Goal: Task Accomplishment & Management: Use online tool/utility

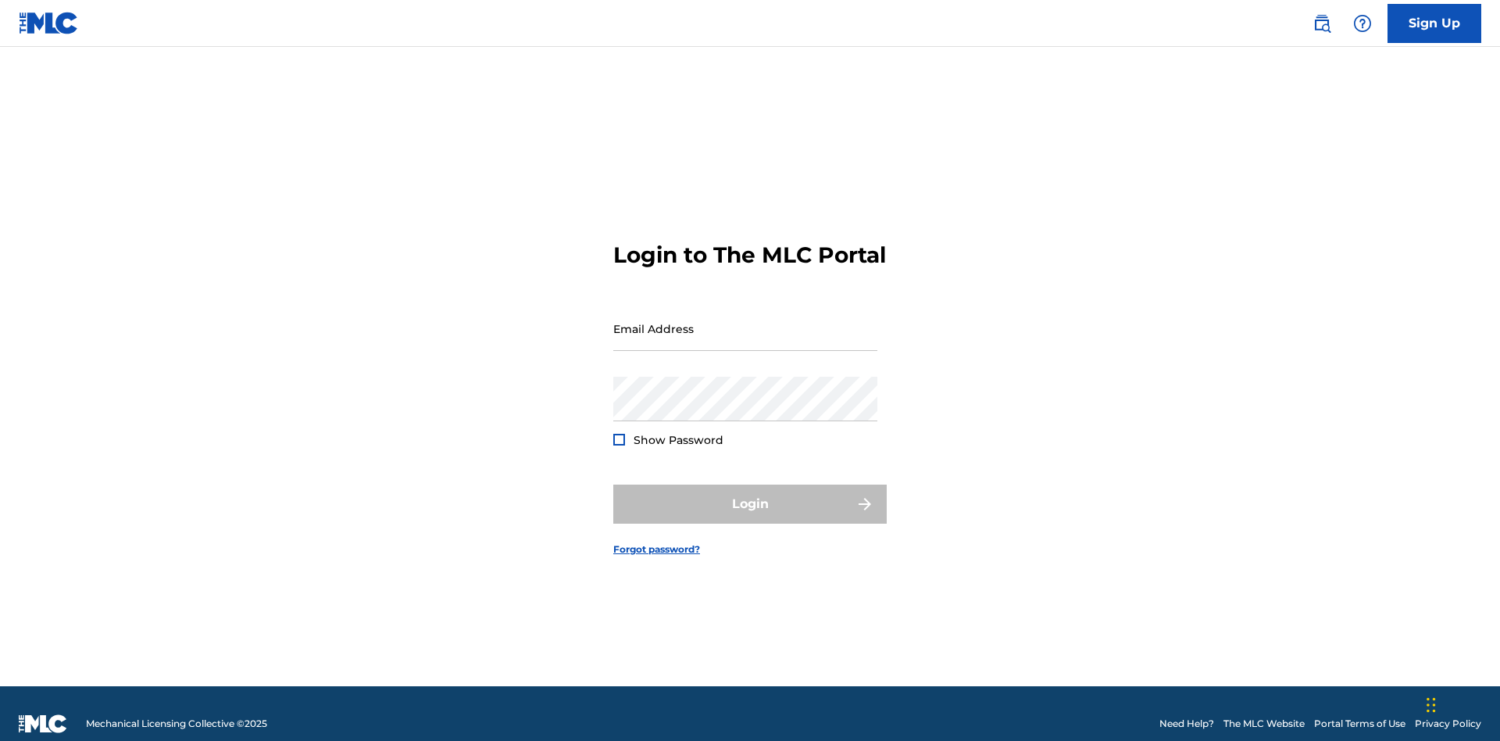
scroll to position [20, 0]
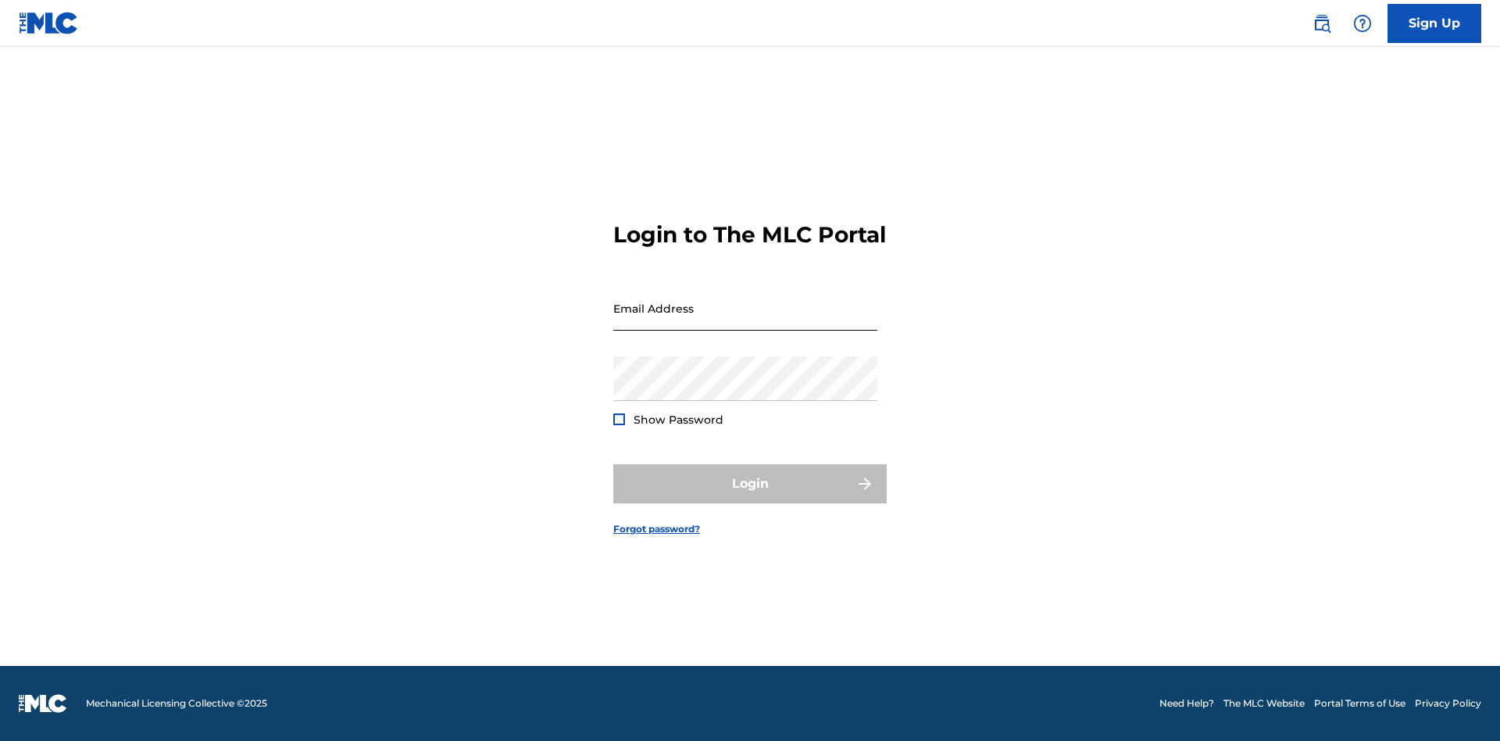
click at [745, 321] on input "Email Address" at bounding box center [745, 308] width 264 height 45
type input "[EMAIL_ADDRESS][DOMAIN_NAME]"
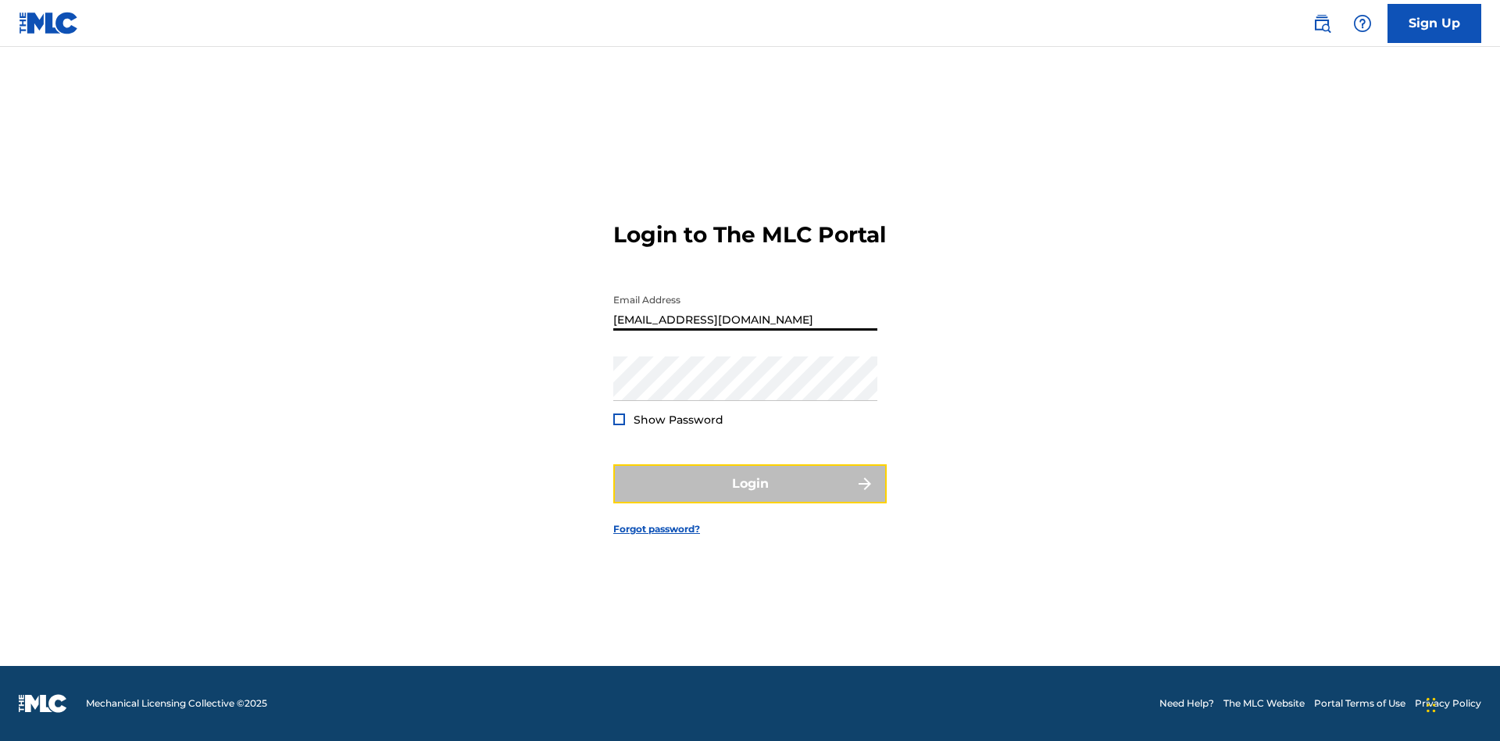
click at [750, 497] on button "Login" at bounding box center [749, 483] width 273 height 39
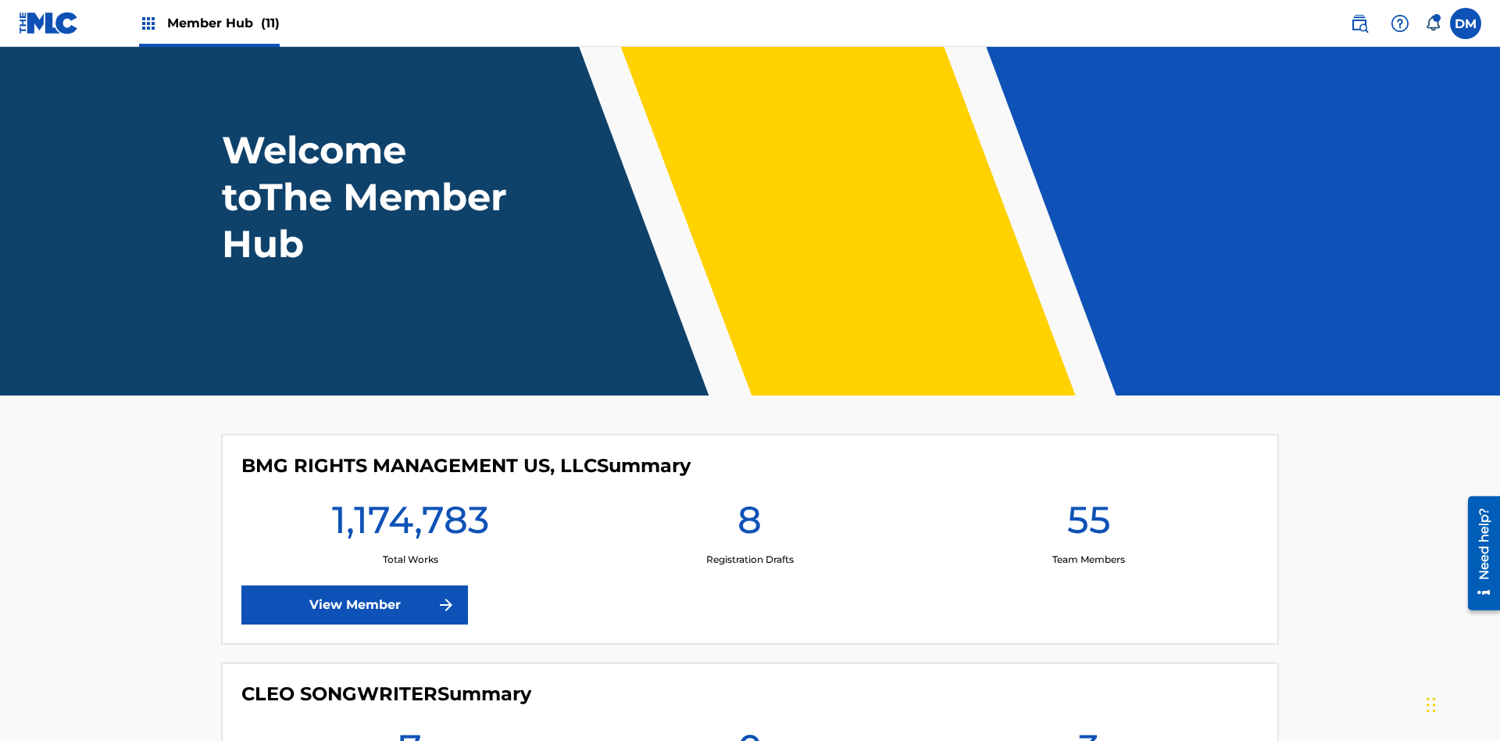
click at [223, 23] on span "Member Hub (11)" at bounding box center [223, 23] width 112 height 18
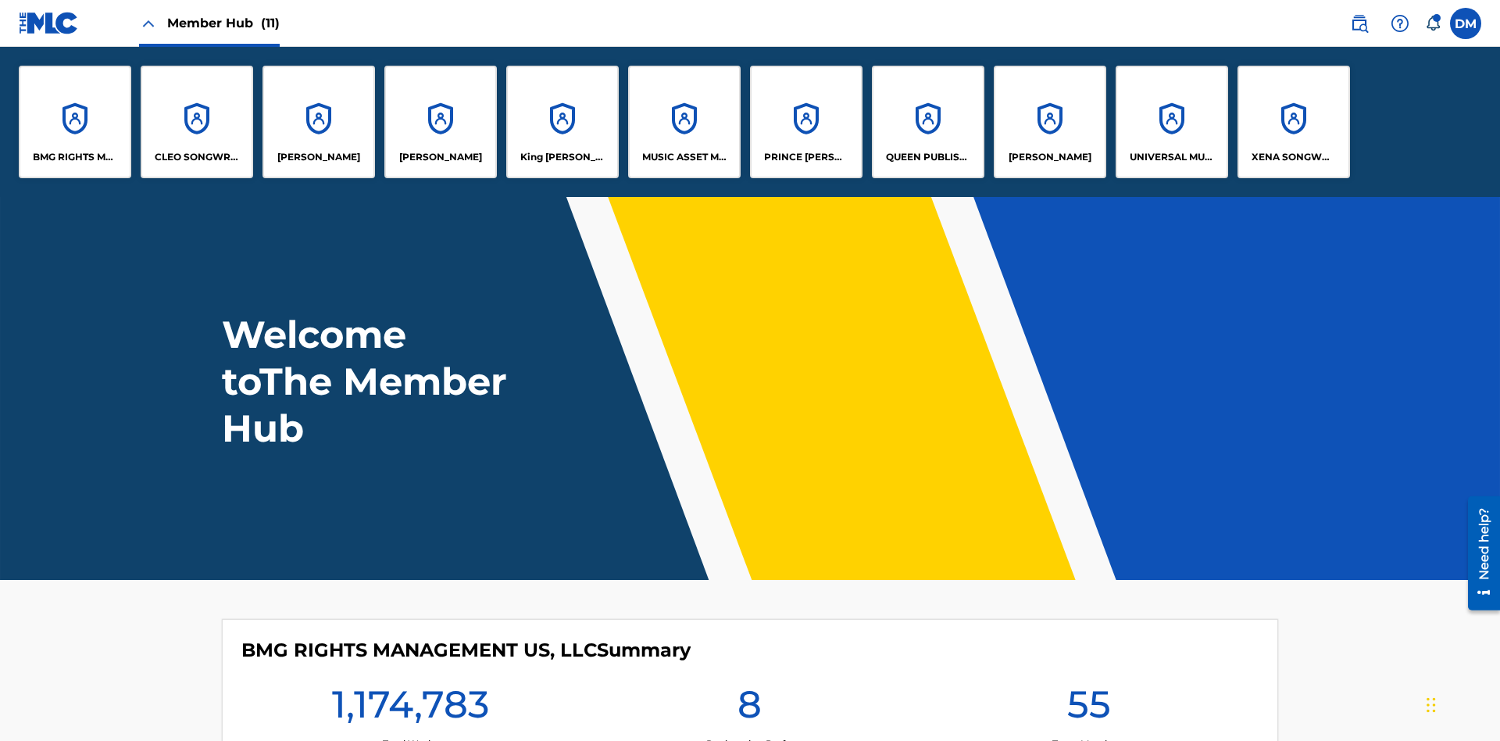
scroll to position [56, 0]
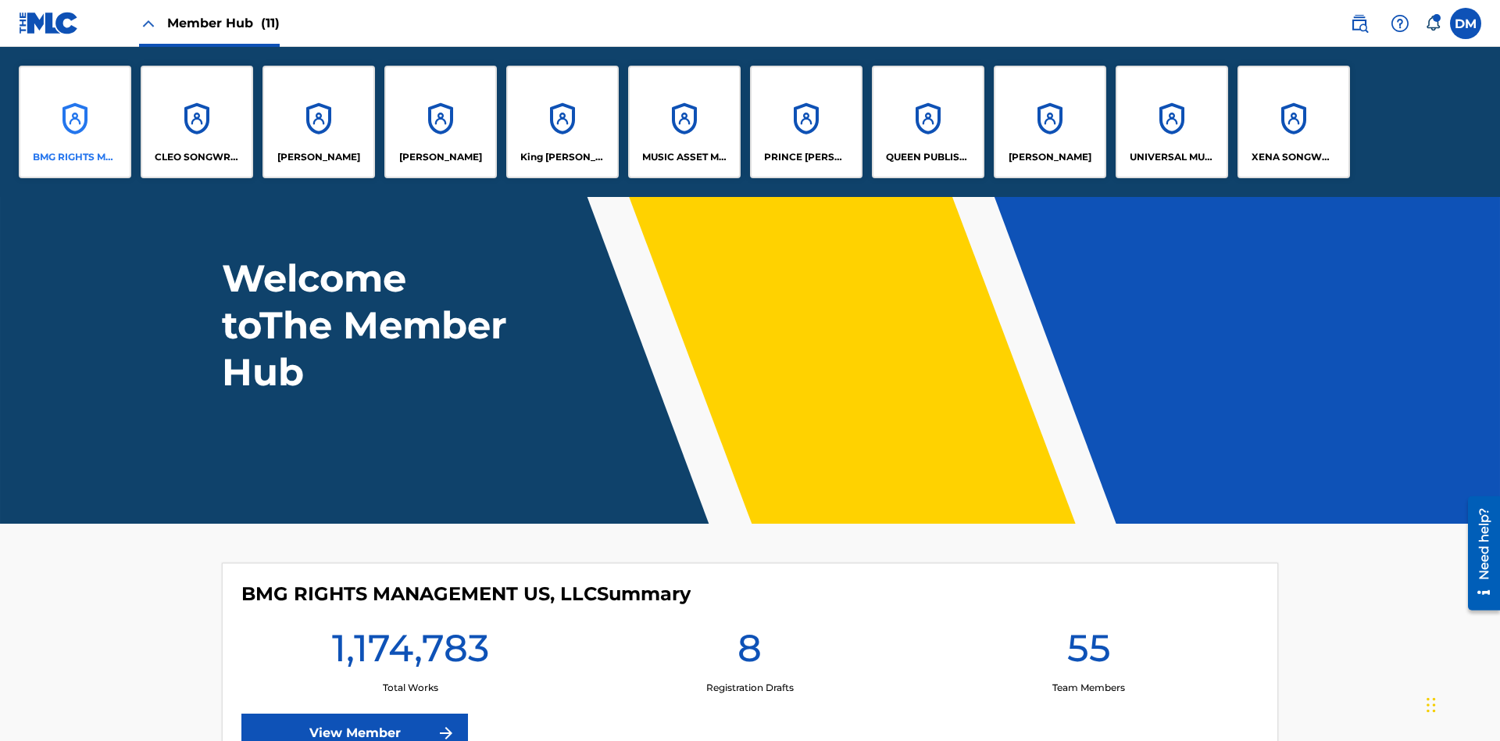
click at [75, 157] on p "BMG RIGHTS MANAGEMENT US, LLC" at bounding box center [75, 157] width 85 height 14
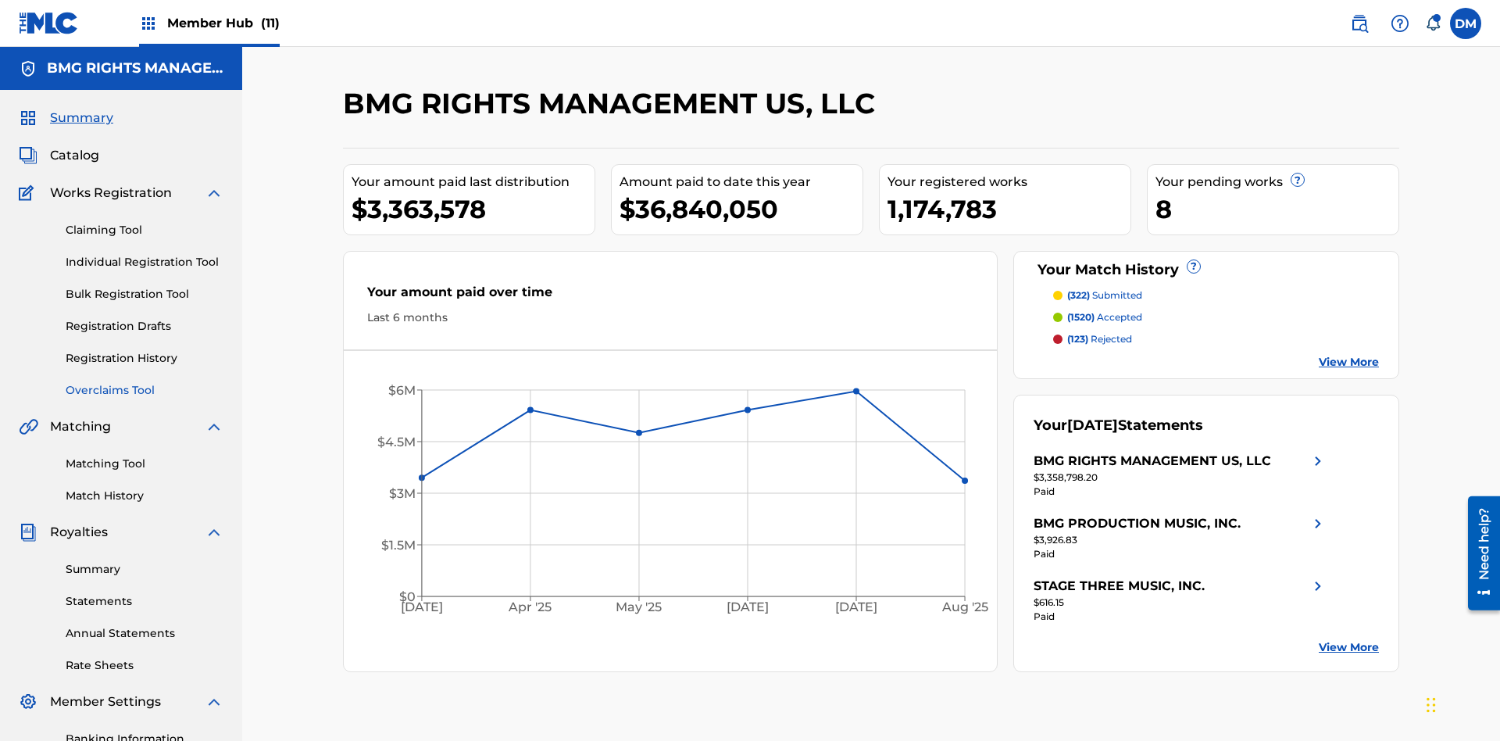
click at [145, 382] on link "Overclaims Tool" at bounding box center [145, 390] width 158 height 16
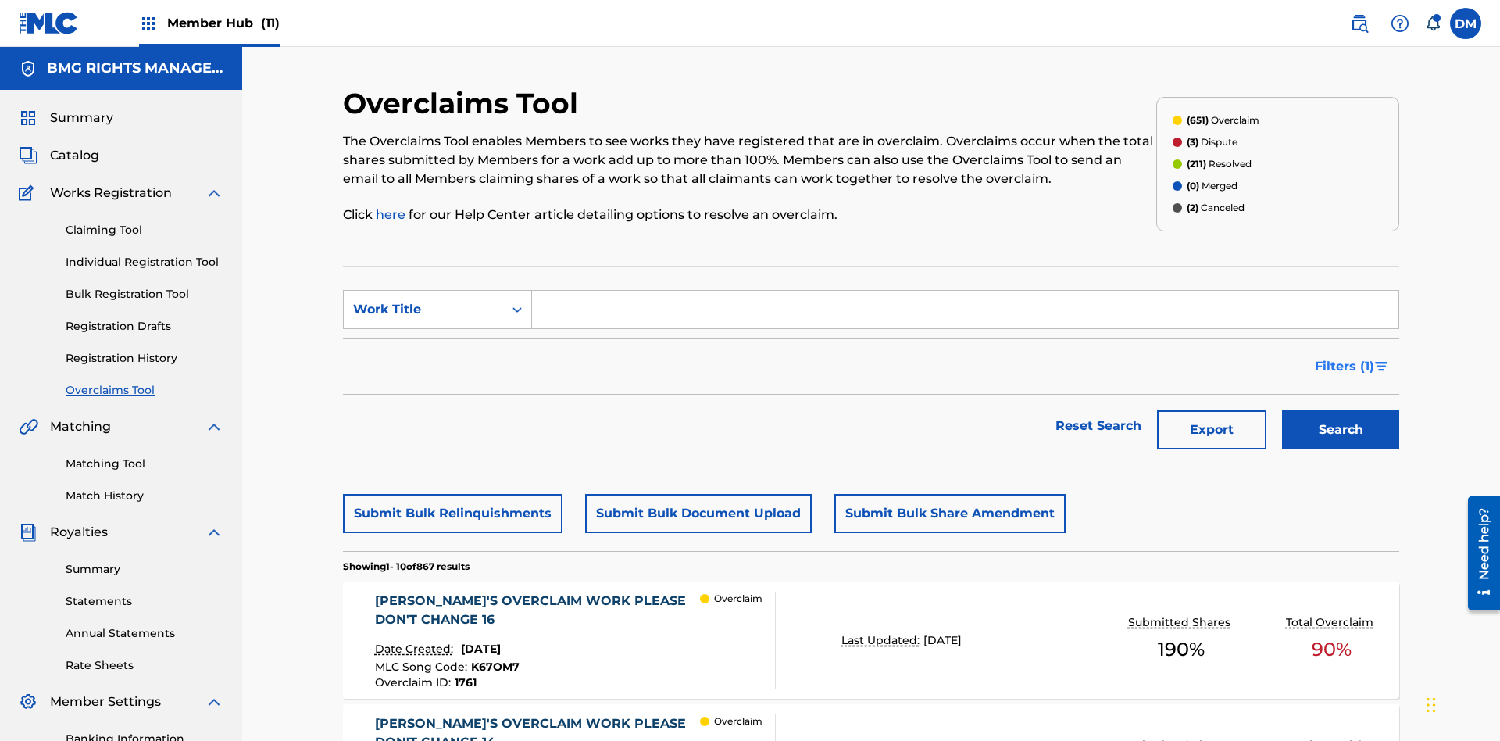
click at [1344, 357] on span "Filters ( 1 )" at bounding box center [1344, 366] width 59 height 19
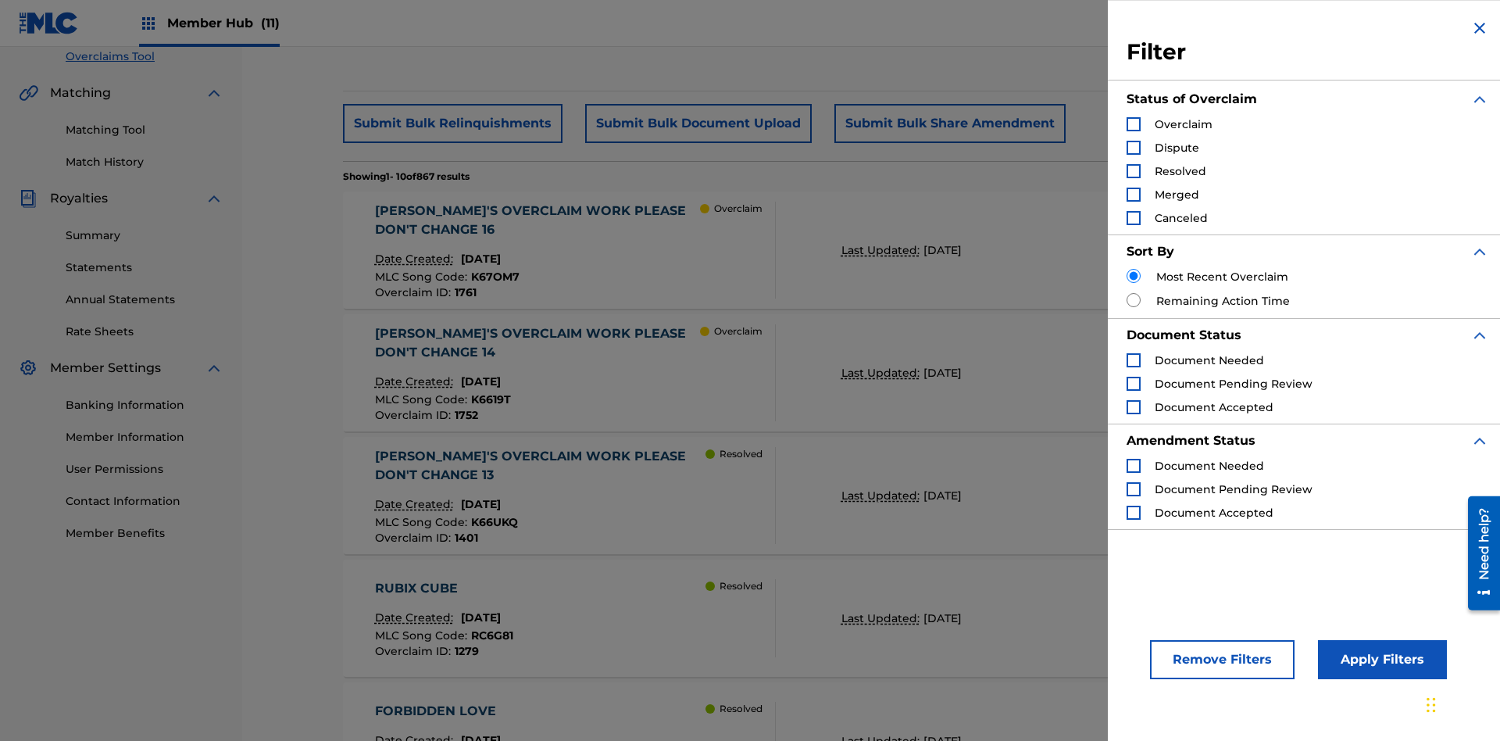
click at [1133, 171] on div "Search Form" at bounding box center [1133, 171] width 14 height 14
click at [1380, 659] on button "Apply Filters" at bounding box center [1382, 659] width 129 height 39
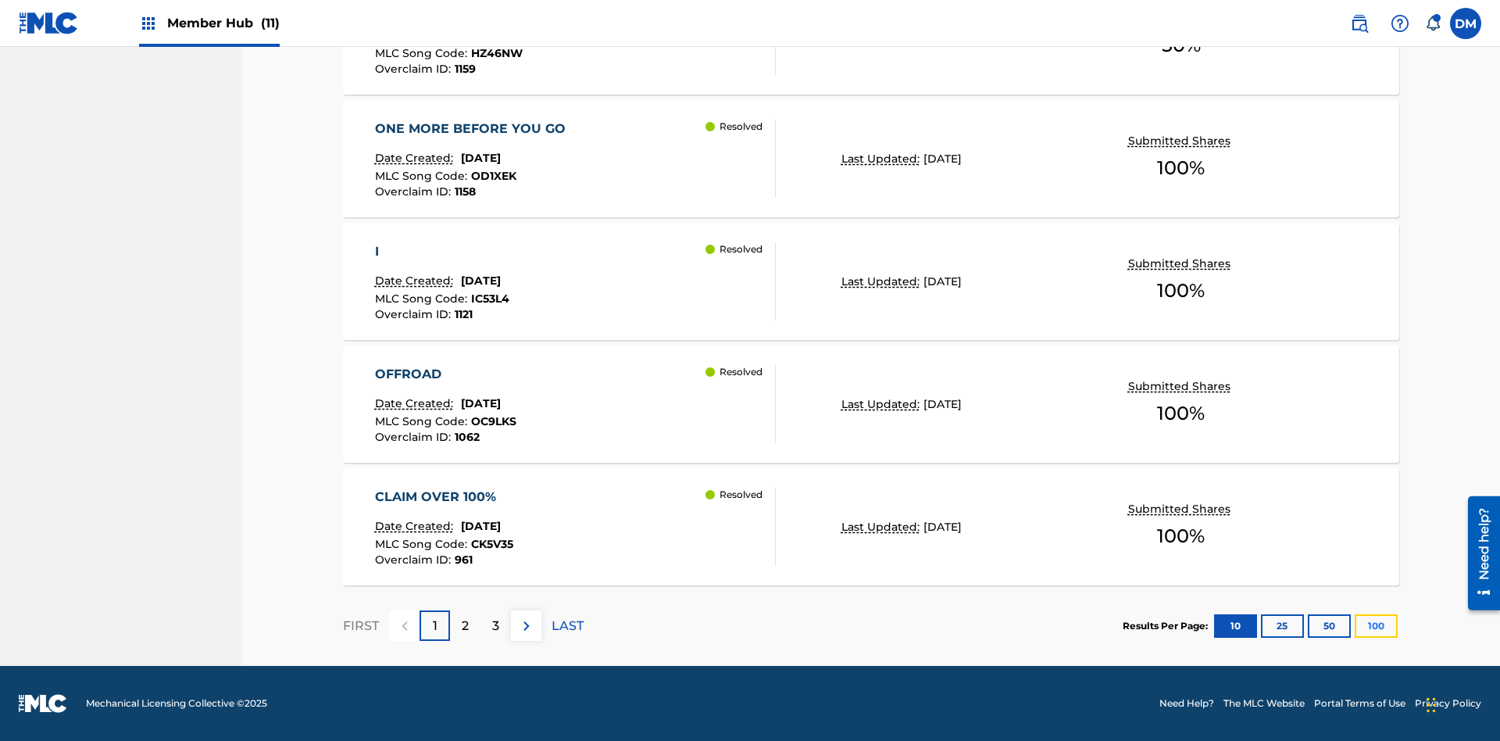
click at [1355, 625] on button "100" at bounding box center [1376, 625] width 43 height 23
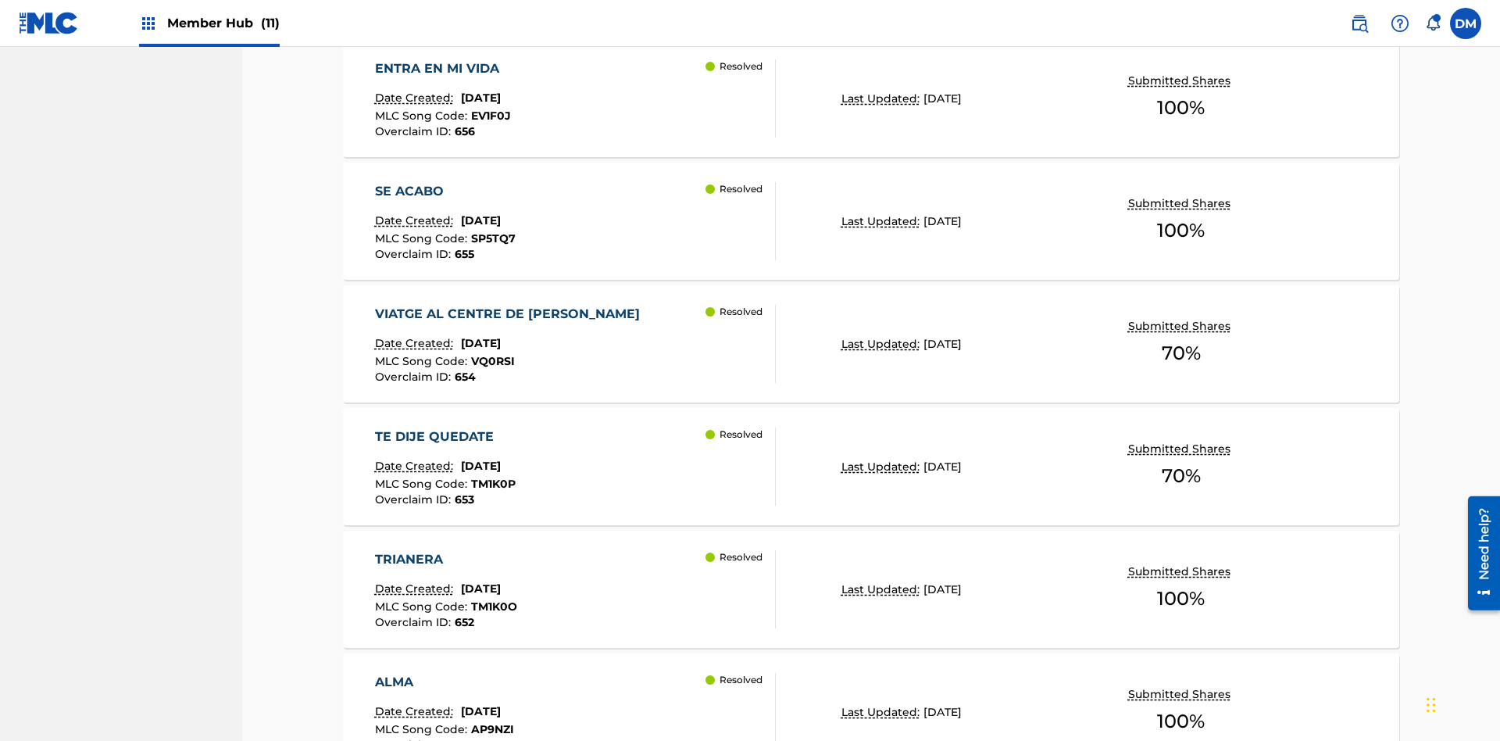
scroll to position [12255, 0]
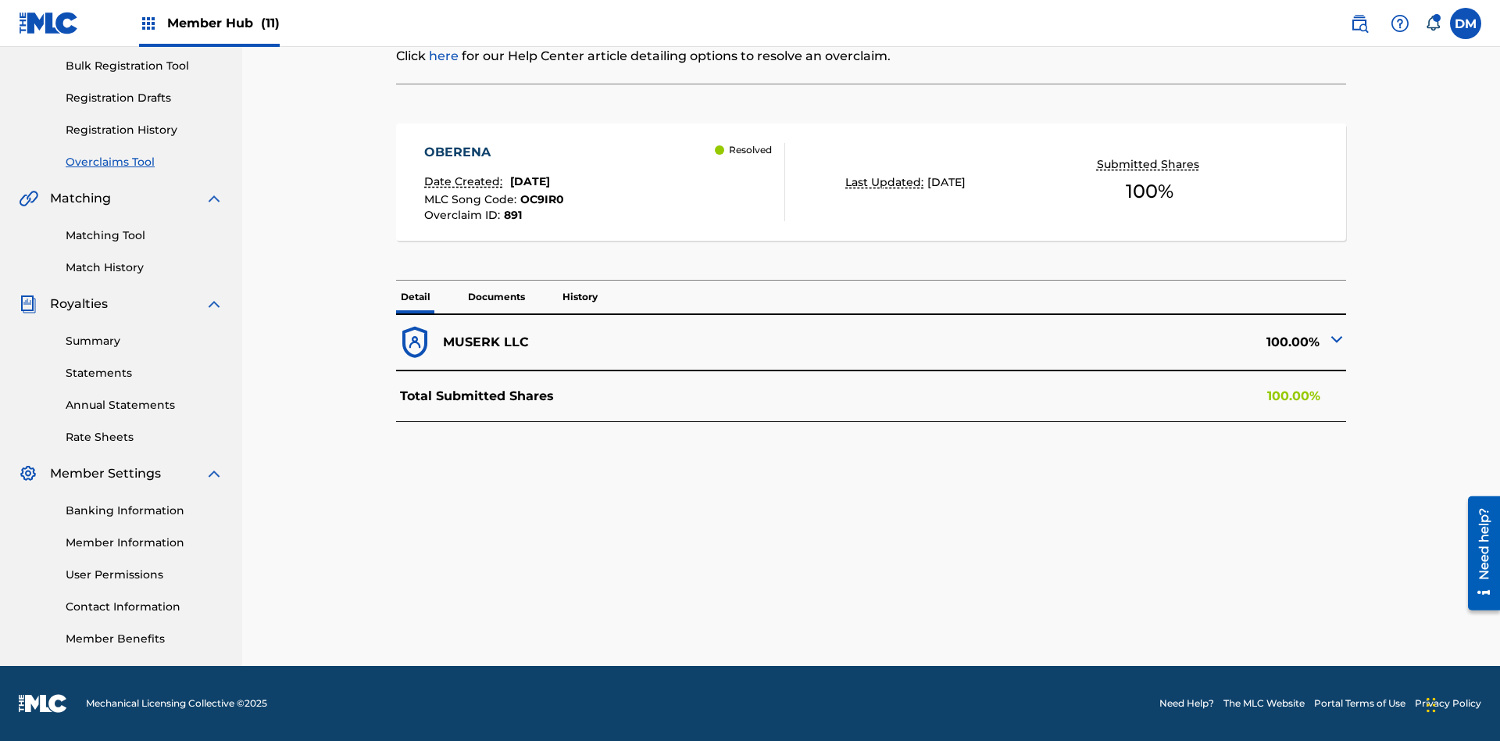
scroll to position [4, 0]
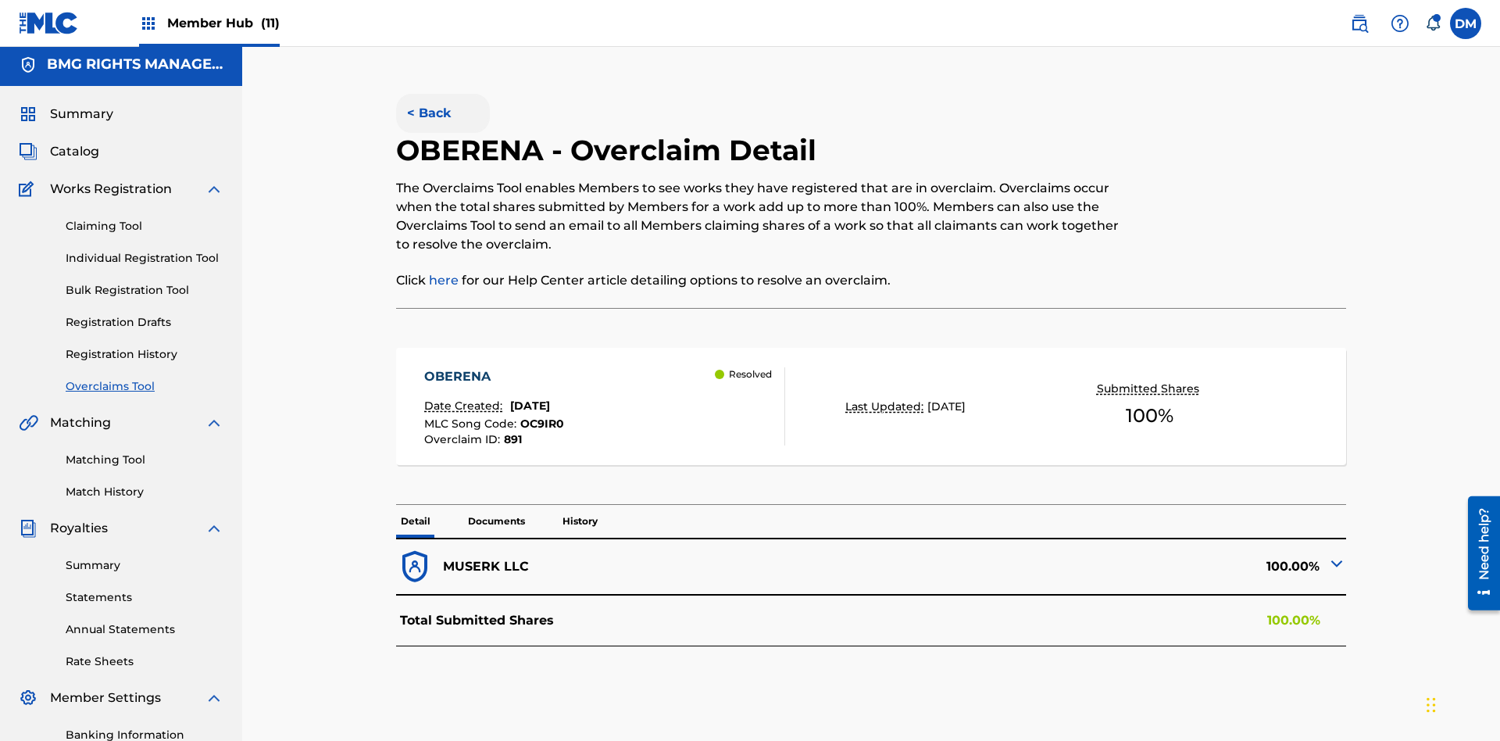
click at [442, 113] on button "< Back" at bounding box center [443, 113] width 94 height 39
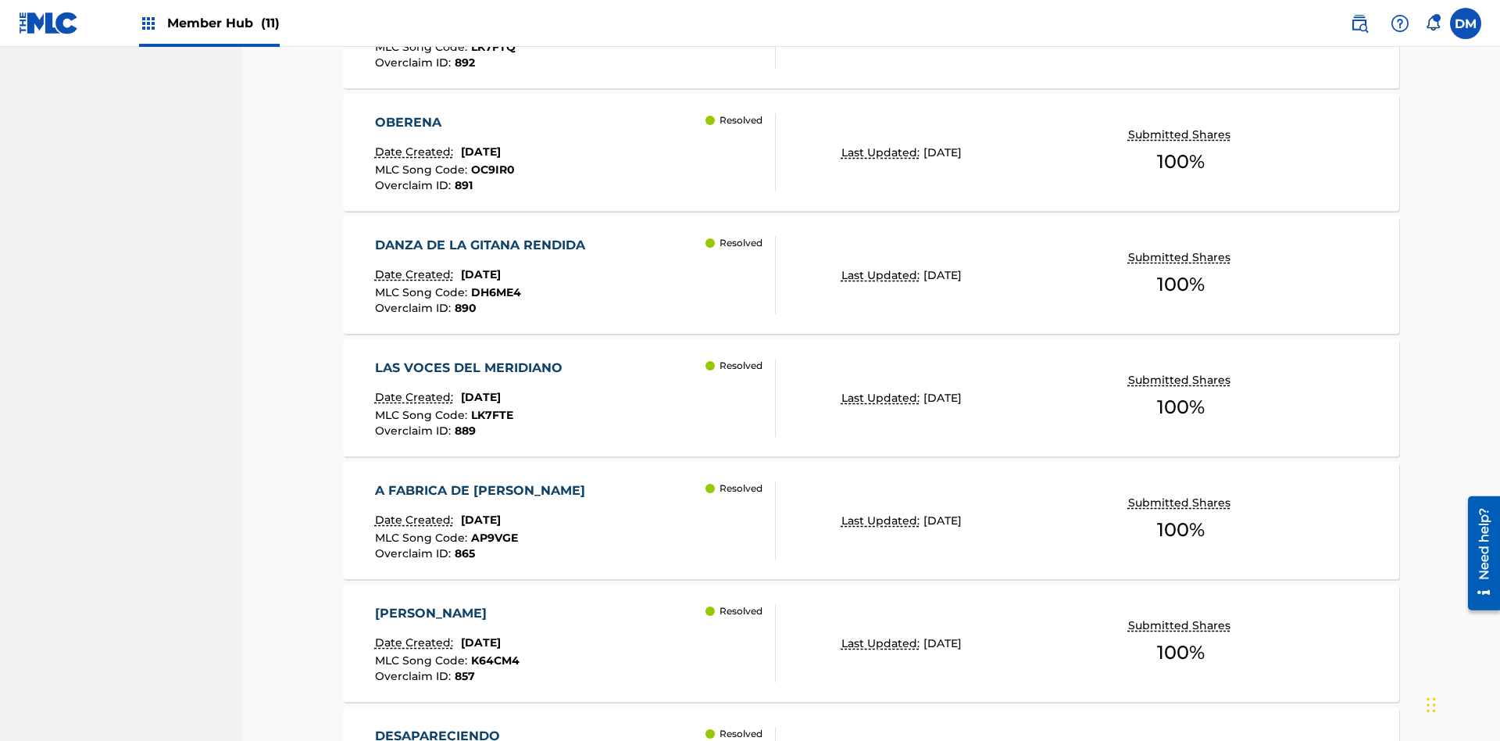
scroll to position [8582, 0]
click at [871, 152] on p "Last Updated:" at bounding box center [882, 153] width 82 height 16
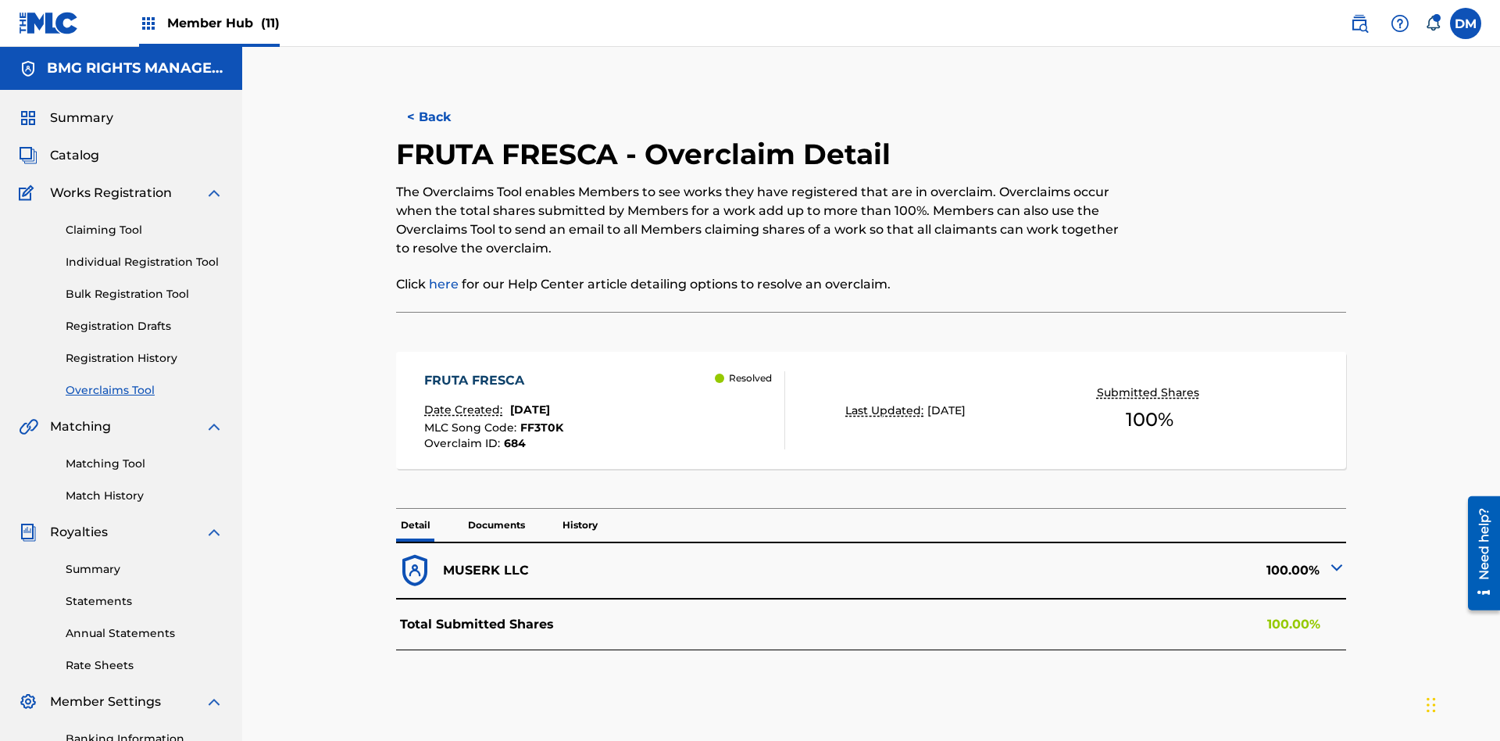
scroll to position [228, 0]
